Goal: Task Accomplishment & Management: Manage account settings

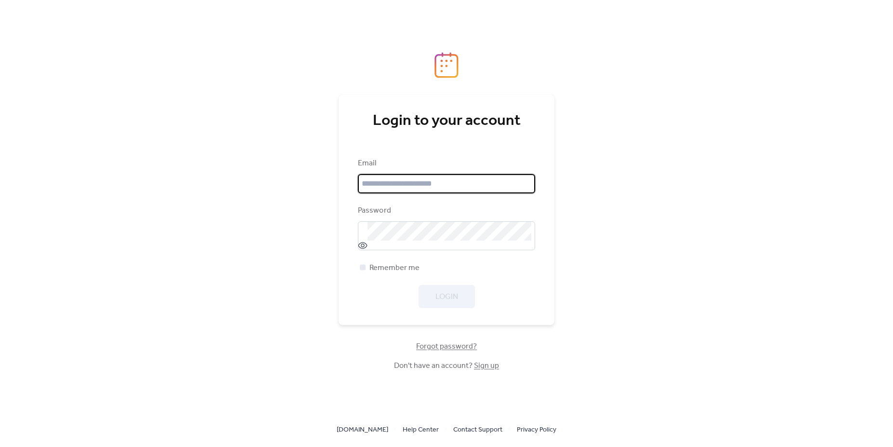
type input "**********"
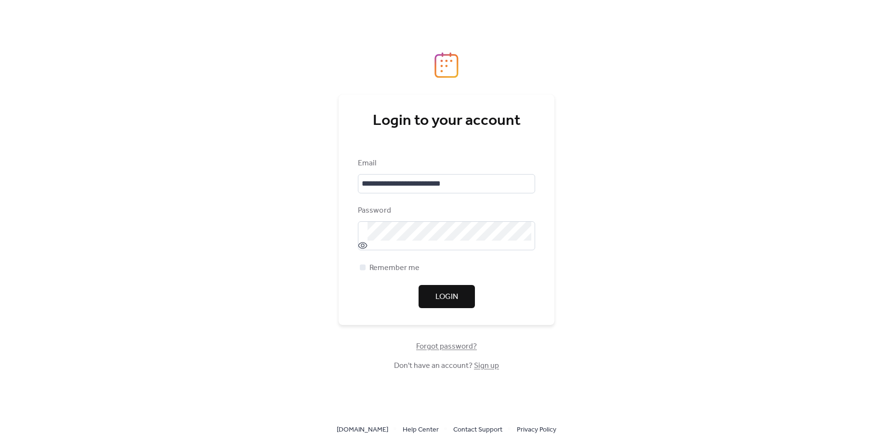
click at [457, 297] on div "Login" at bounding box center [446, 296] width 177 height 23
click at [454, 297] on span "Login" at bounding box center [447, 297] width 23 height 12
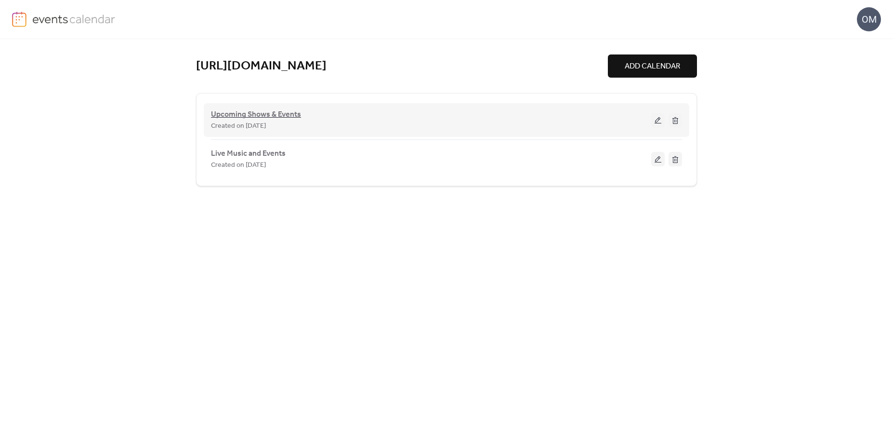
click at [282, 116] on span "Upcoming Shows & Events" at bounding box center [256, 115] width 90 height 12
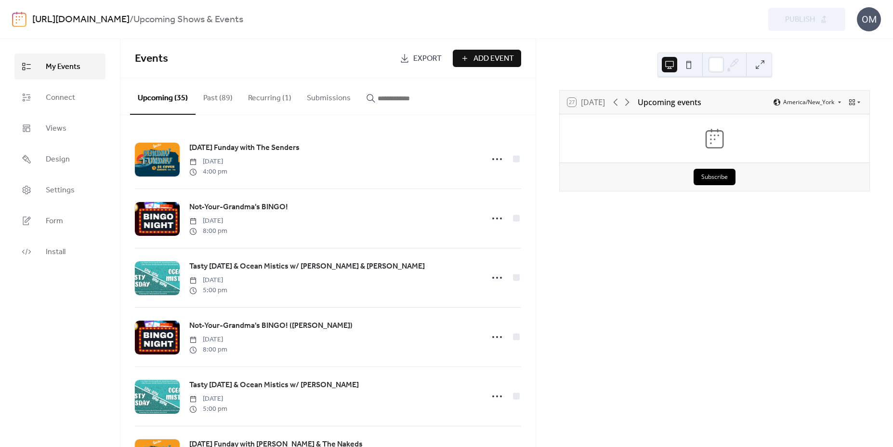
click at [69, 17] on link "[URL][DOMAIN_NAME]" at bounding box center [80, 20] width 97 height 18
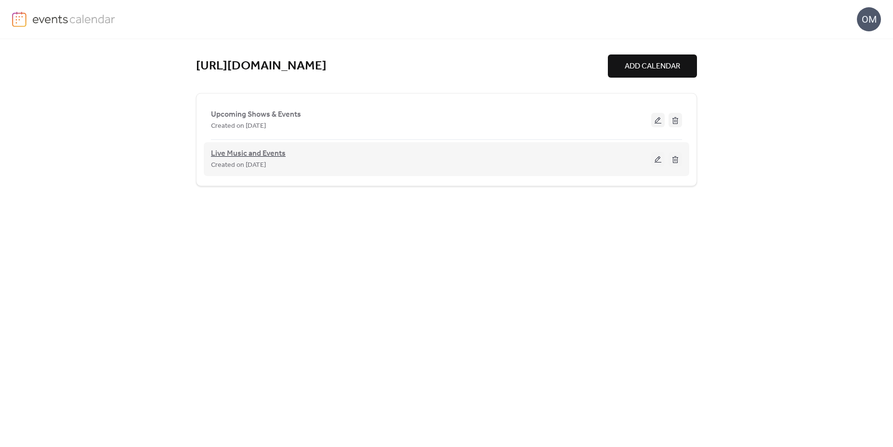
click at [277, 152] on span "Live Music and Events" at bounding box center [248, 154] width 75 height 12
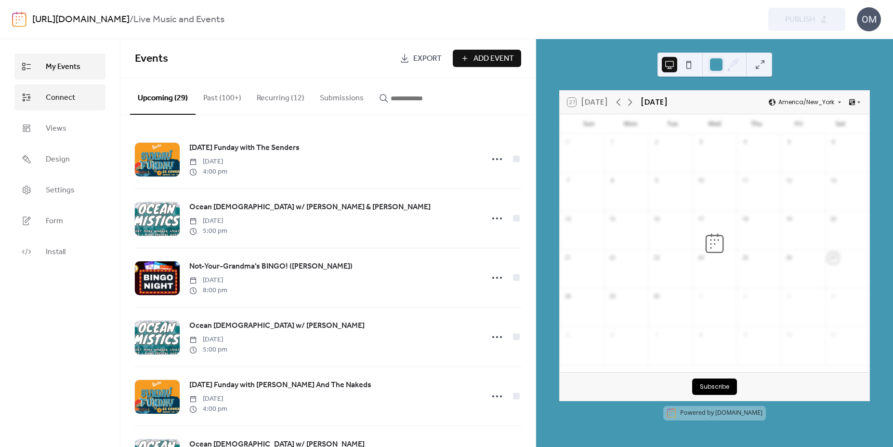
click at [42, 97] on link "Connect" at bounding box center [59, 97] width 91 height 26
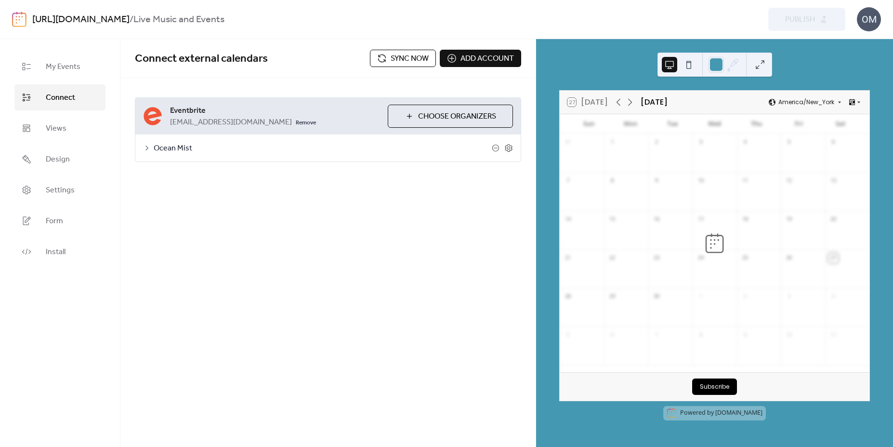
click at [387, 54] on button "Sync now" at bounding box center [403, 58] width 66 height 17
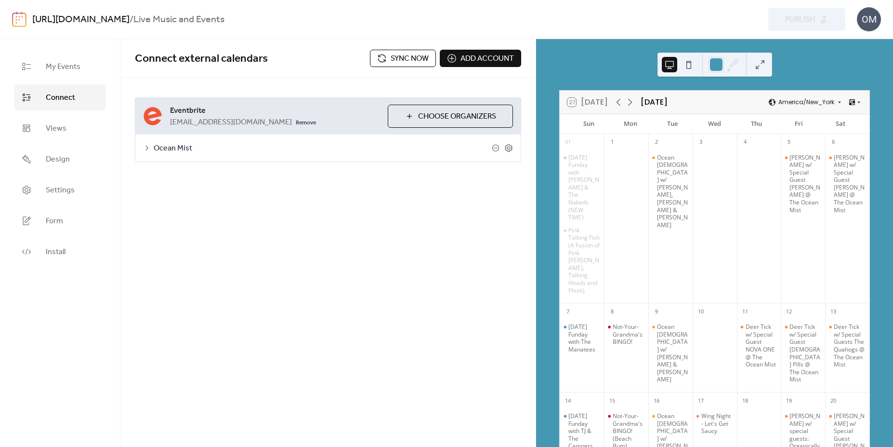
click at [98, 17] on link "[URL][DOMAIN_NAME]" at bounding box center [80, 20] width 97 height 18
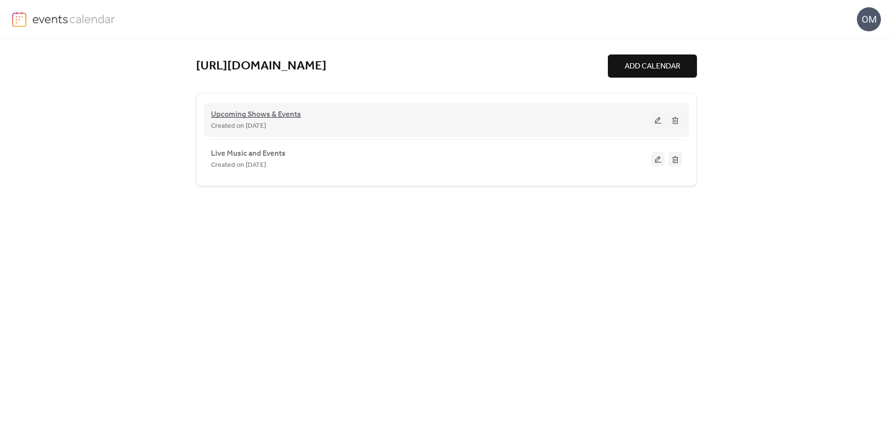
click at [255, 115] on span "Upcoming Shows & Events" at bounding box center [256, 115] width 90 height 12
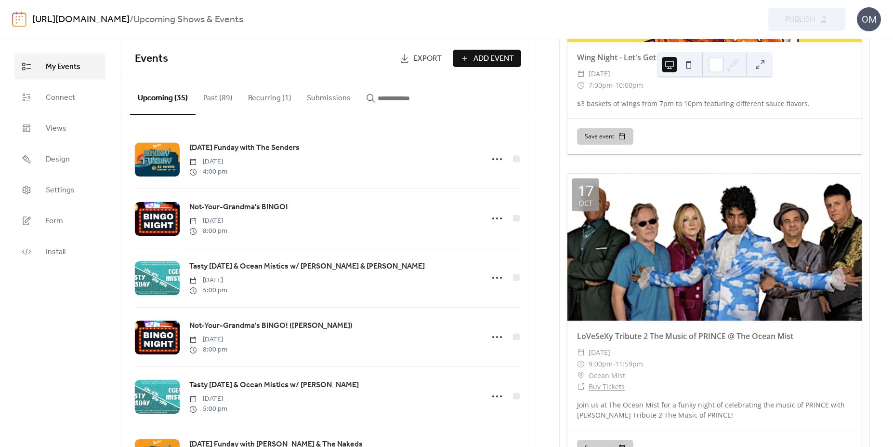
scroll to position [5878, 0]
